Goal: Transaction & Acquisition: Purchase product/service

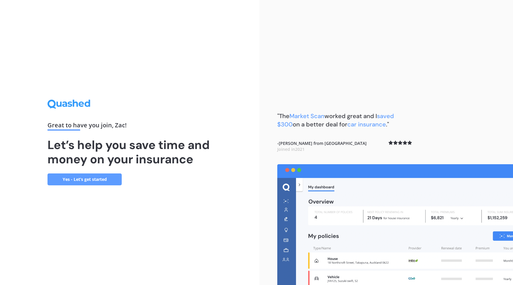
click at [85, 179] on link "Yes - Let’s get started" at bounding box center [85, 179] width 74 height 12
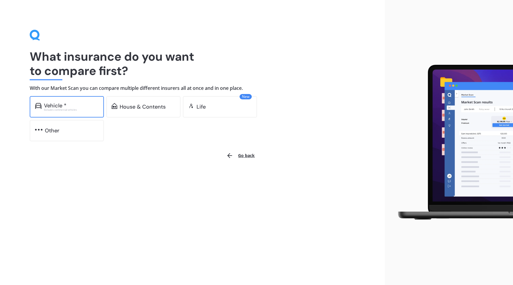
click at [63, 110] on div "Excludes commercial vehicles" at bounding box center [71, 109] width 55 height 2
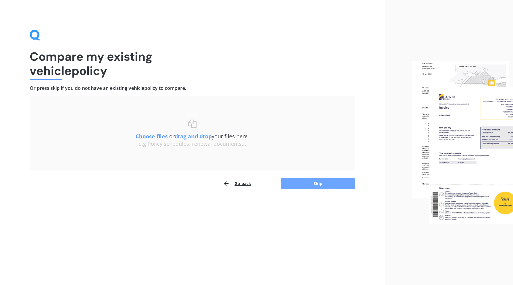
click at [303, 180] on button "Skip" at bounding box center [318, 183] width 74 height 11
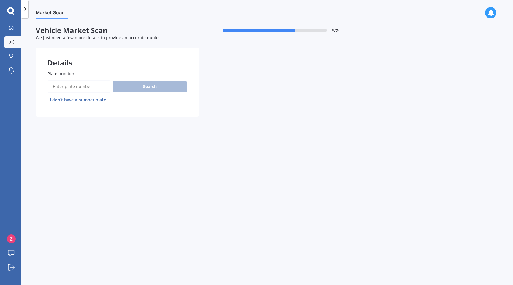
click at [70, 101] on button "I don’t have a number plate" at bounding box center [78, 100] width 61 height 10
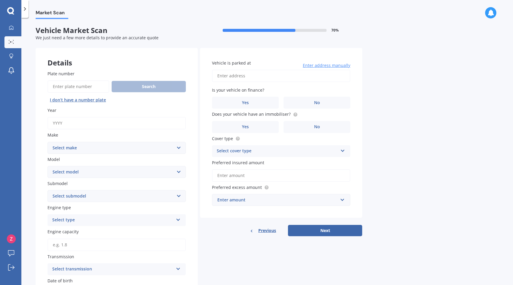
click at [74, 121] on input "Year" at bounding box center [117, 123] width 138 height 12
type input "2023"
click at [66, 149] on select "Select make AC ALFA ROMEO ASTON [PERSON_NAME] AUDI AUSTIN BEDFORD Bentley BMW B…" at bounding box center [117, 148] width 138 height 12
select select "FORD"
click at [48, 142] on select "Select make AC ALFA ROMEO ASTON [PERSON_NAME] AUDI AUSTIN BEDFORD Bentley BMW B…" at bounding box center [117, 148] width 138 height 12
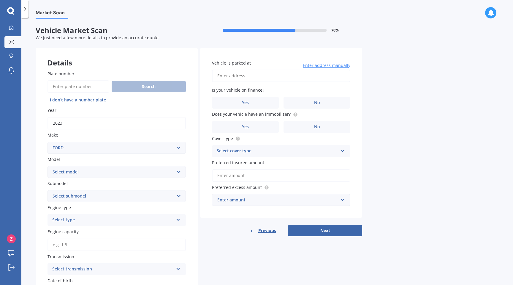
click at [81, 148] on select "Select make AC ALFA ROMEO ASTON [PERSON_NAME] AUDI AUSTIN BEDFORD Bentley BMW B…" at bounding box center [117, 148] width 138 height 12
click at [48, 142] on select "Select make AC ALFA ROMEO ASTON [PERSON_NAME] AUDI AUSTIN BEDFORD Bentley BMW B…" at bounding box center [117, 148] width 138 height 12
click at [84, 175] on select "Select model Bronco 4WD C-MAX Capri Cortina Courier Econovan Ecosport Endura Es…" at bounding box center [117, 172] width 138 height 12
select select "EVEREST"
click at [48, 166] on select "Select model Bronco 4WD C-MAX Capri Cortina Courier Econovan Ecosport Endura Es…" at bounding box center [117, 172] width 138 height 12
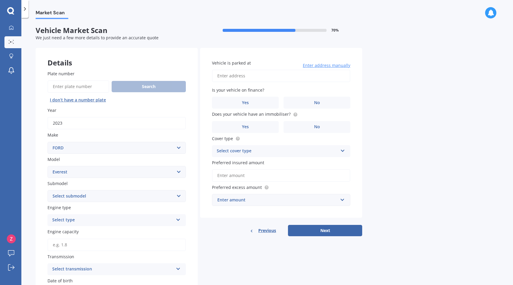
click at [83, 193] on select "Select submodel Platinum 3.0D/4WD SPORT 2.0D/4WD/10AT Titanium Trend Wildtrack …" at bounding box center [117, 196] width 138 height 12
select select "SPORT 2.0D/4WD/10AT"
click at [48, 190] on select "Select submodel Platinum 3.0D/4WD SPORT 2.0D/4WD/10AT Titanium Trend Wildtrack …" at bounding box center [117, 196] width 138 height 12
click at [82, 219] on div "Select type" at bounding box center [112, 219] width 121 height 7
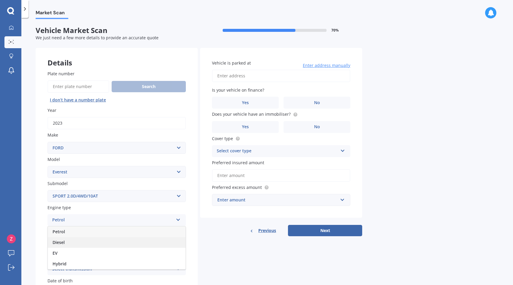
click at [75, 244] on div "Diesel" at bounding box center [117, 242] width 138 height 11
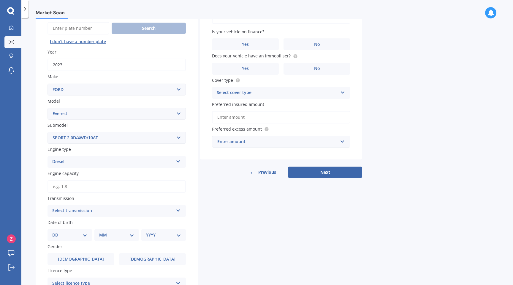
scroll to position [65, 0]
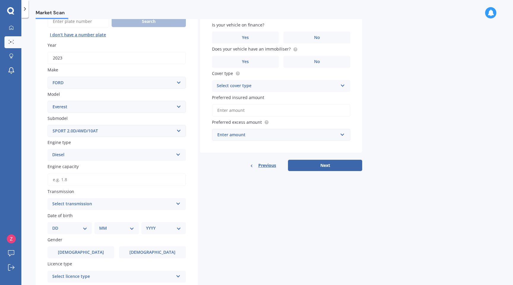
click at [75, 180] on input "Engine capacity" at bounding box center [117, 179] width 138 height 12
type input "2.0"
click at [89, 206] on div "Select transmission" at bounding box center [112, 203] width 121 height 7
click at [83, 214] on div "Auto" at bounding box center [117, 215] width 138 height 11
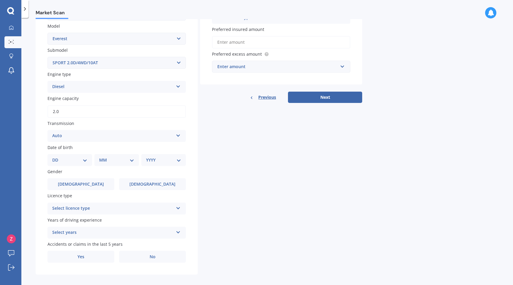
scroll to position [136, 0]
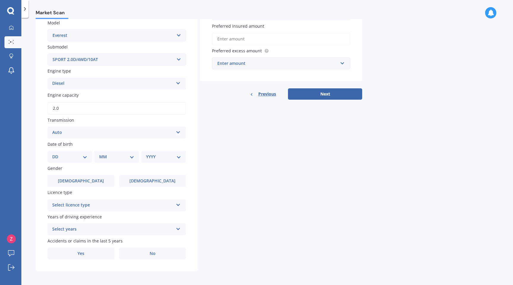
click at [81, 162] on div "DD 01 02 03 04 05 06 07 08 09 10 11 12 13 14 15 16 17 18 19 20 21 22 23 24 25 2…" at bounding box center [70, 157] width 45 height 12
click at [83, 155] on select "DD 01 02 03 04 05 06 07 08 09 10 11 12 13 14 15 16 17 18 19 20 21 22 23 24 25 2…" at bounding box center [69, 156] width 35 height 7
select select "08"
click at [57, 154] on select "DD 01 02 03 04 05 06 07 08 09 10 11 12 13 14 15 16 17 18 19 20 21 22 23 24 25 2…" at bounding box center [69, 156] width 35 height 7
click at [120, 156] on select "MM 01 02 03 04 05 06 07 08 09 10 11 12" at bounding box center [118, 156] width 33 height 7
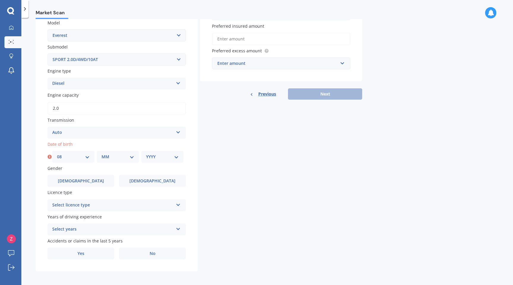
select select "11"
click at [102, 154] on select "MM 01 02 03 04 05 06 07 08 09 10 11 12" at bounding box center [118, 156] width 33 height 7
click at [172, 154] on div "YYYY 2025 2024 2023 2022 2021 2020 2019 2018 2017 2016 2015 2014 2013 2012 2011…" at bounding box center [162, 157] width 42 height 12
click at [176, 159] on select "YYYY 2025 2024 2023 2022 2021 2020 2019 2018 2017 2016 2015 2014 2013 2012 2011…" at bounding box center [162, 156] width 33 height 7
select select "1971"
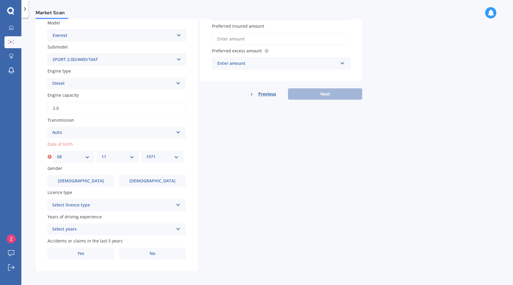
click at [146, 154] on select "YYYY 2025 2024 2023 2022 2021 2020 2019 2018 2017 2016 2015 2014 2013 2012 2011…" at bounding box center [162, 156] width 33 height 7
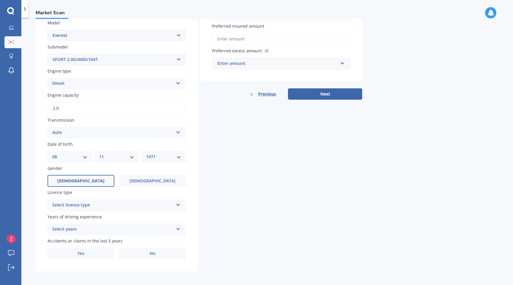
click at [85, 182] on span "[DEMOGRAPHIC_DATA]" at bounding box center [80, 180] width 47 height 5
click at [0, 0] on input "[DEMOGRAPHIC_DATA]" at bounding box center [0, 0] width 0 height 0
click at [95, 204] on div "Select licence type" at bounding box center [112, 204] width 121 height 7
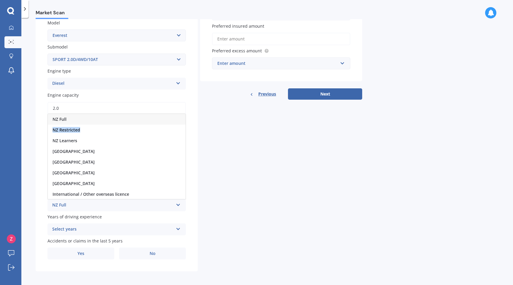
drag, startPoint x: 85, startPoint y: 133, endPoint x: 83, endPoint y: 121, distance: 11.9
click at [83, 121] on div "NZ Full NZ Restricted NZ Learners [GEOGRAPHIC_DATA] [GEOGRAPHIC_DATA] [GEOGRAPH…" at bounding box center [117, 156] width 138 height 86
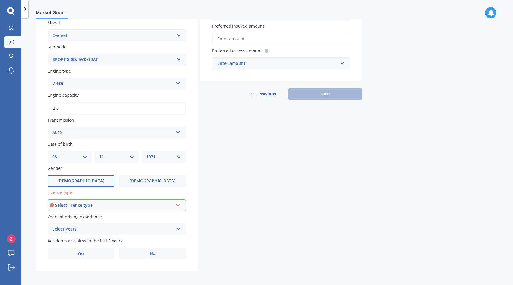
click at [86, 207] on div "Select licence type" at bounding box center [114, 205] width 118 height 7
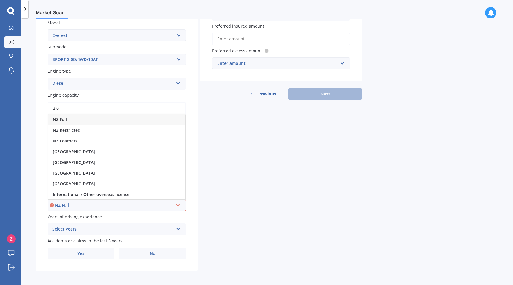
click at [82, 121] on div "NZ Full" at bounding box center [116, 119] width 137 height 11
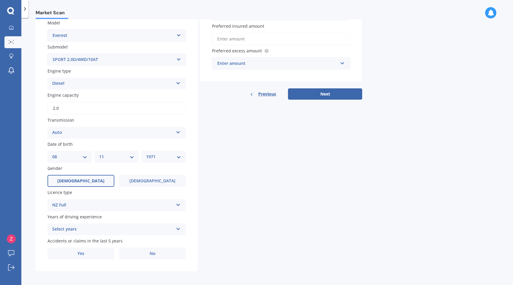
click at [92, 227] on div "Select years" at bounding box center [112, 228] width 121 height 7
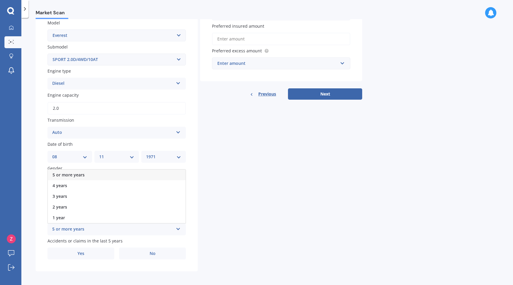
click at [91, 178] on div "5 or more years" at bounding box center [117, 174] width 138 height 11
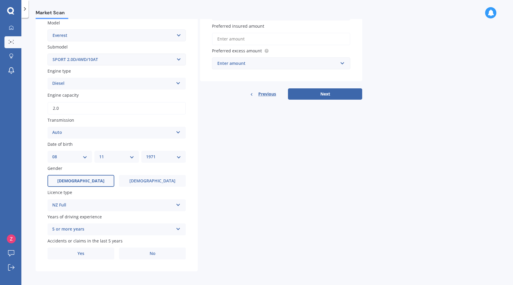
scroll to position [140, 0]
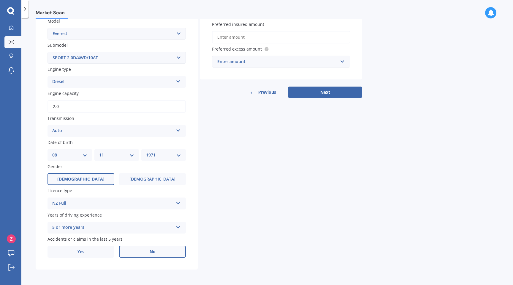
click at [143, 253] on label "No" at bounding box center [152, 251] width 67 height 12
click at [0, 0] on input "No" at bounding box center [0, 0] width 0 height 0
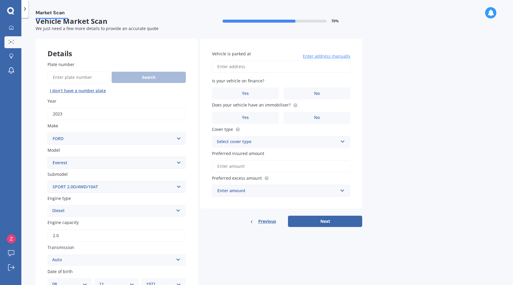
scroll to position [0, 0]
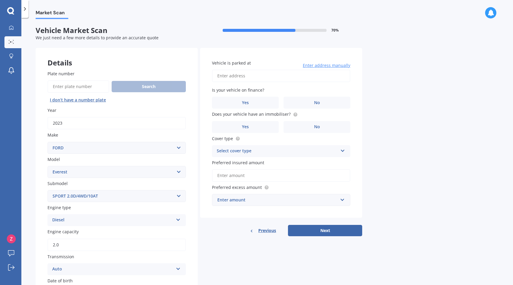
click at [252, 75] on input "Vehicle is parked at" at bounding box center [281, 76] width 138 height 12
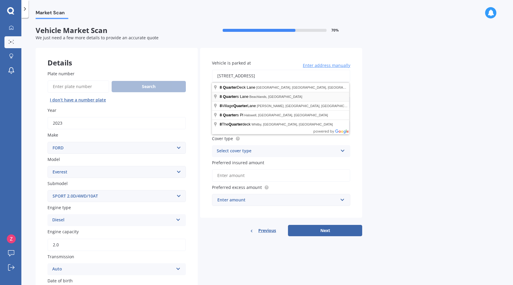
type input "[STREET_ADDRESS] 2018"
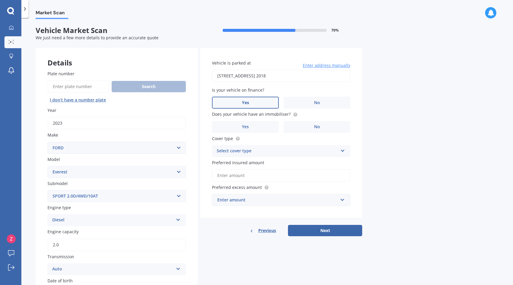
click at [258, 104] on label "Yes" at bounding box center [245, 103] width 67 height 12
click at [0, 0] on input "Yes" at bounding box center [0, 0] width 0 height 0
click at [251, 129] on label "Yes" at bounding box center [245, 127] width 67 height 12
click at [0, 0] on input "Yes" at bounding box center [0, 0] width 0 height 0
click at [251, 150] on div "Select cover type" at bounding box center [277, 150] width 121 height 7
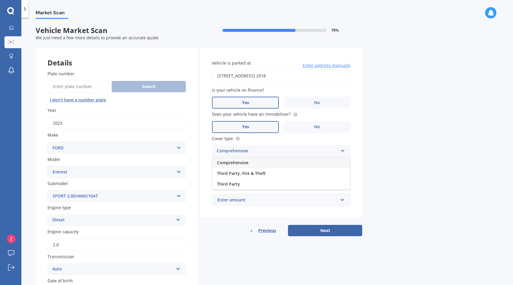
click at [246, 162] on span "Comprehensive" at bounding box center [232, 163] width 31 height 6
click at [253, 178] on input "Preferred insured amount" at bounding box center [281, 175] width 138 height 12
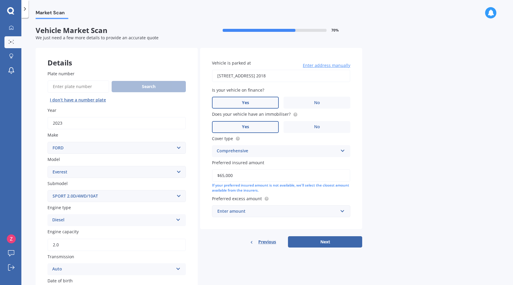
type input "$65,000"
click at [256, 209] on div "Enter amount" at bounding box center [277, 211] width 121 height 7
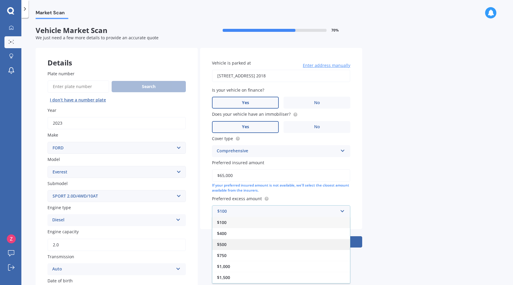
click at [242, 244] on div "$500" at bounding box center [281, 244] width 138 height 11
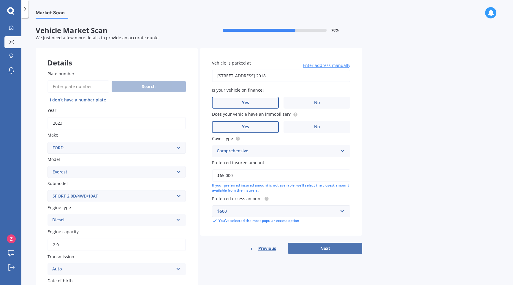
click at [306, 248] on button "Next" at bounding box center [325, 247] width 74 height 11
select select "08"
select select "11"
select select "1971"
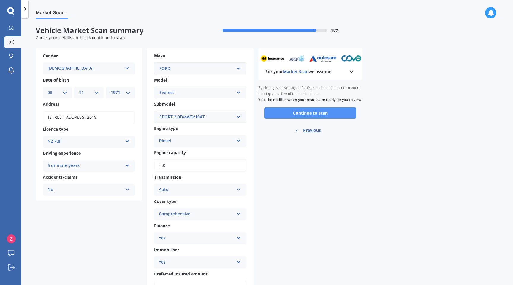
click at [313, 119] on button "Continue to scan" at bounding box center [310, 112] width 92 height 11
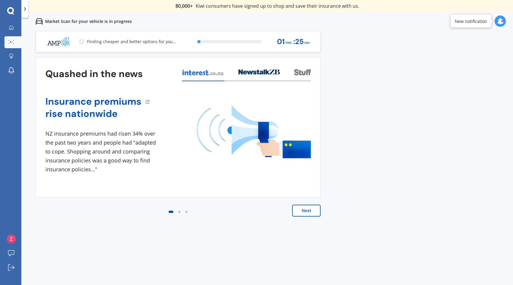
click at [301, 210] on button "Next" at bounding box center [306, 210] width 29 height 12
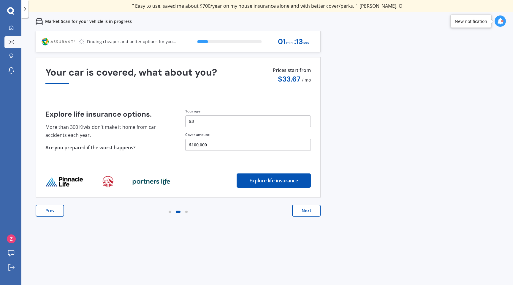
click at [304, 210] on button "Next" at bounding box center [306, 210] width 29 height 12
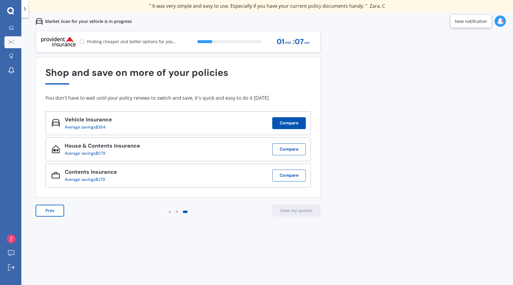
click at [283, 123] on button "Compare" at bounding box center [289, 123] width 34 height 12
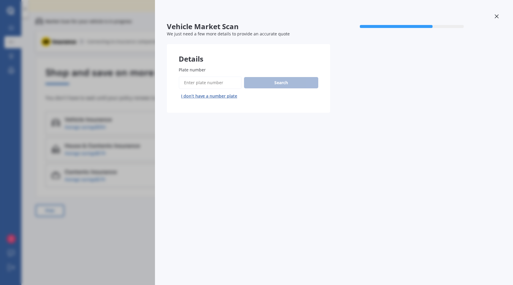
click at [112, 217] on div "Vehicle Market Scan 70 % We just need a few more details to provide an accurate…" at bounding box center [256, 142] width 513 height 285
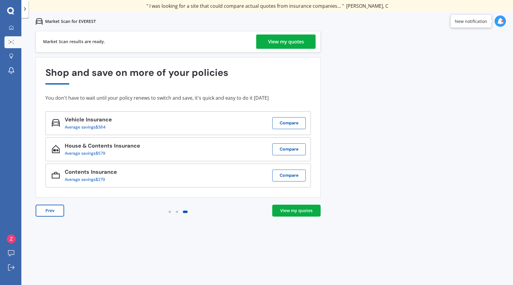
click at [298, 40] on div "View my quotes" at bounding box center [286, 41] width 36 height 14
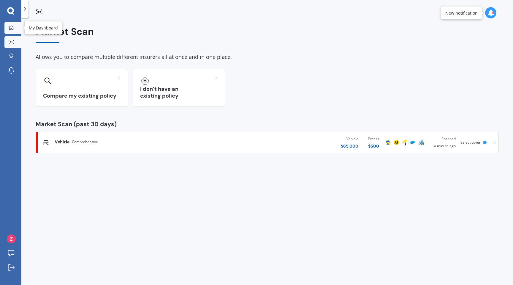
click at [12, 30] on div at bounding box center [11, 27] width 9 height 5
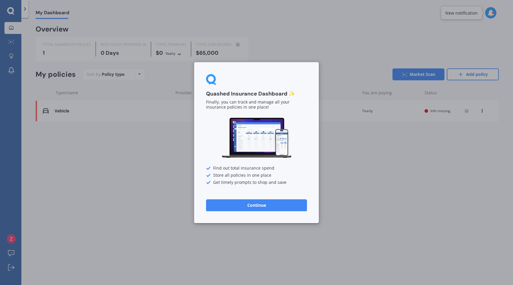
click at [249, 206] on button "Continue" at bounding box center [256, 205] width 101 height 12
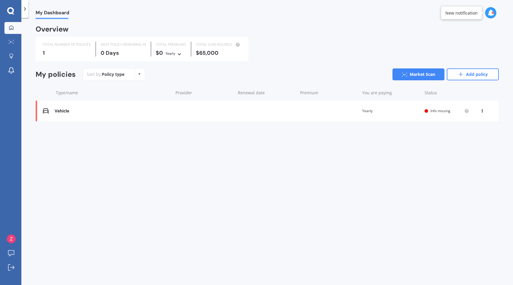
click at [491, 15] on icon at bounding box center [491, 13] width 7 height 7
click at [10, 270] on div at bounding box center [11, 267] width 9 height 7
